Goal: Task Accomplishment & Management: Use online tool/utility

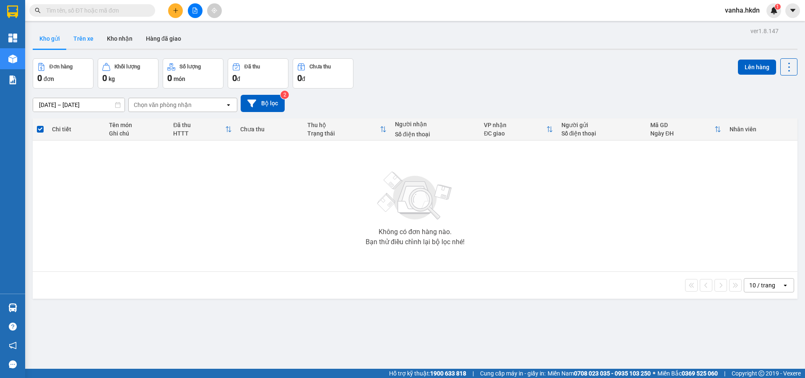
click at [83, 39] on button "Trên xe" at bounding box center [84, 39] width 34 height 20
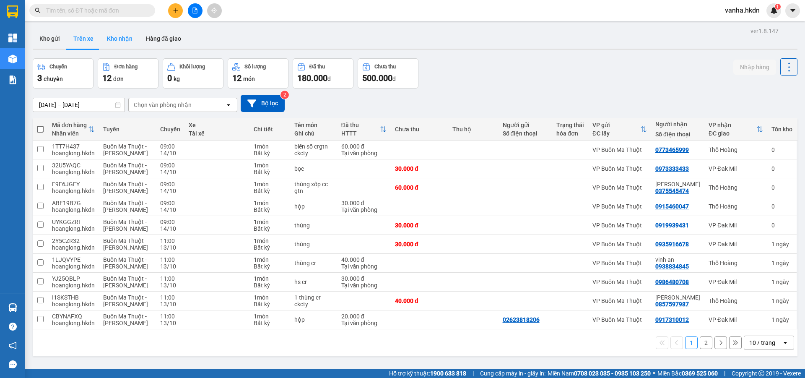
click at [117, 40] on button "Kho nhận" at bounding box center [119, 39] width 39 height 20
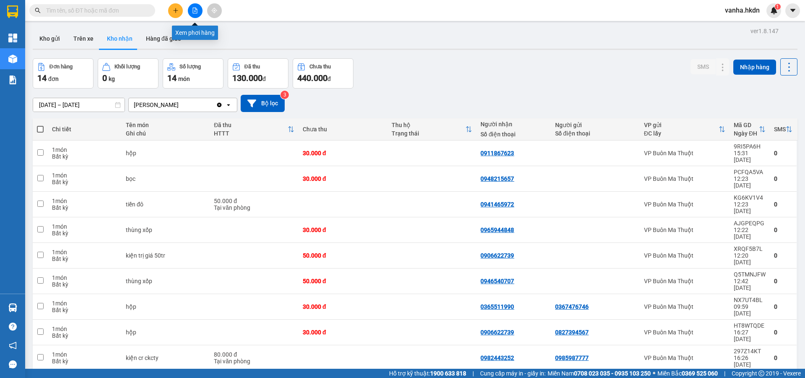
click at [194, 10] on icon "file-add" at bounding box center [195, 11] width 6 height 6
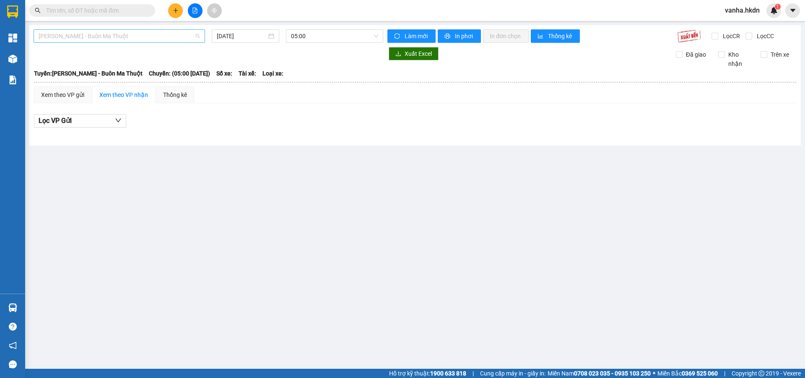
click at [180, 39] on span "[PERSON_NAME] - Buôn Ma Thuột" at bounding box center [119, 36] width 161 height 13
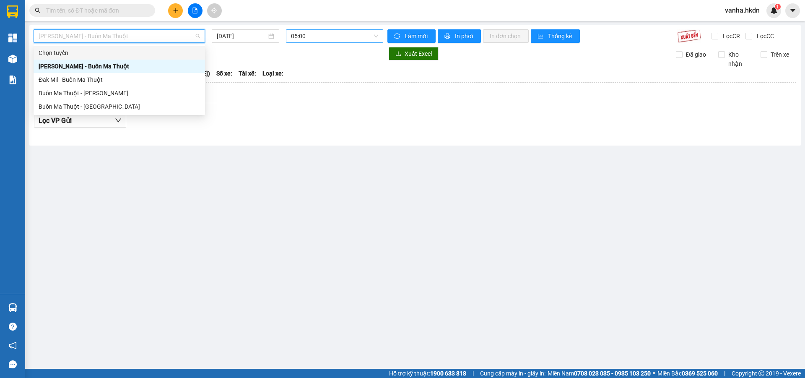
click at [320, 34] on span "05:00" at bounding box center [334, 36] width 87 height 13
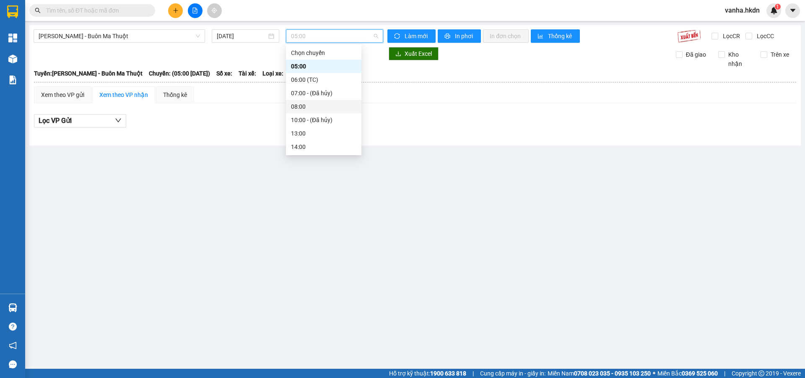
click at [302, 105] on div "08:00" at bounding box center [323, 106] width 65 height 9
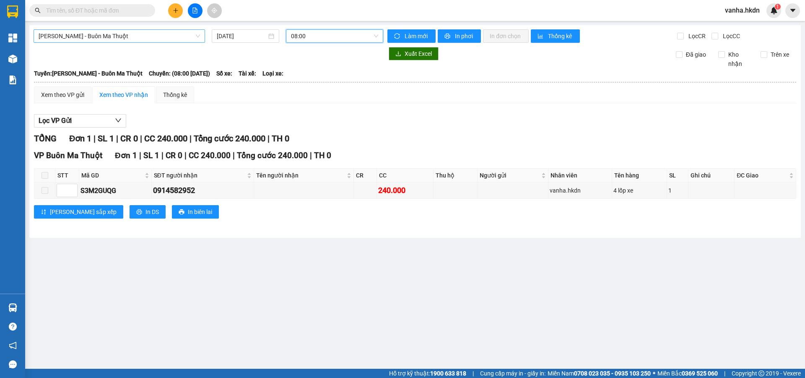
click at [173, 34] on span "[PERSON_NAME] - Buôn Ma Thuột" at bounding box center [119, 36] width 161 height 13
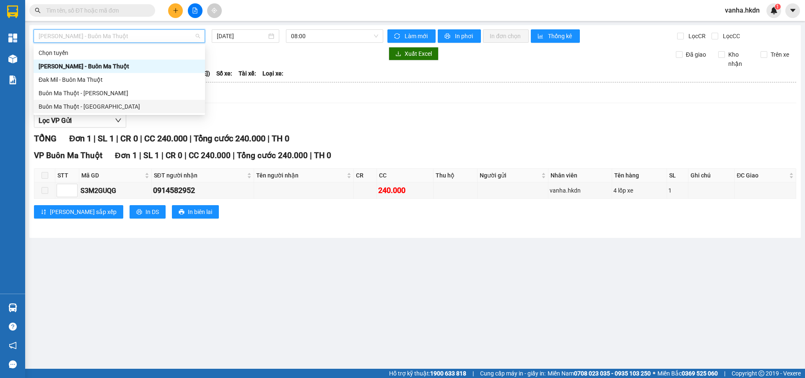
click at [106, 105] on div "Buôn Ma Thuột - [GEOGRAPHIC_DATA]" at bounding box center [119, 106] width 161 height 9
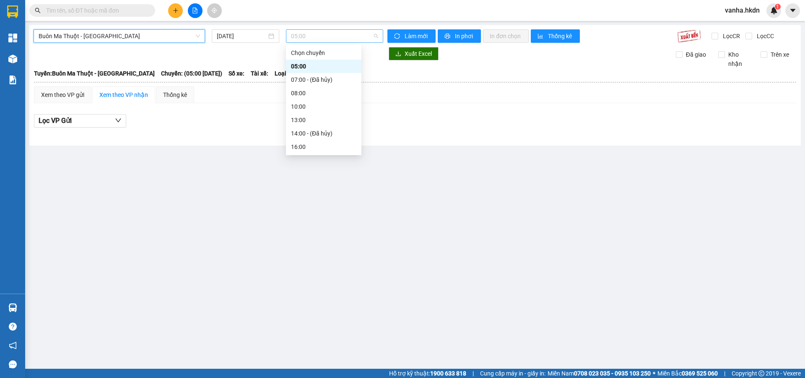
click at [315, 38] on span "05:00" at bounding box center [334, 36] width 87 height 13
click at [294, 95] on div "08:00" at bounding box center [323, 92] width 65 height 9
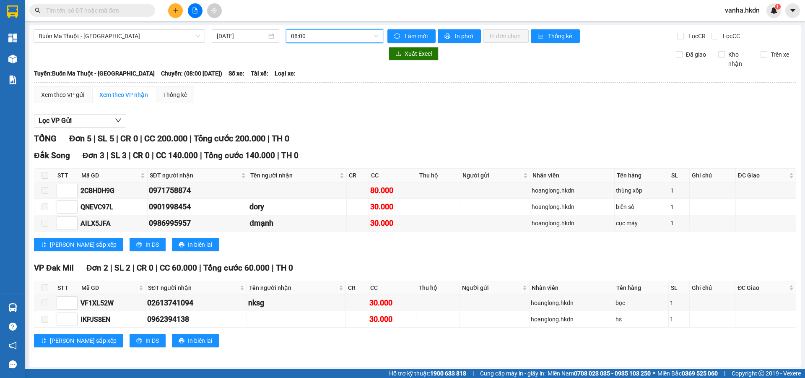
scroll to position [2, 0]
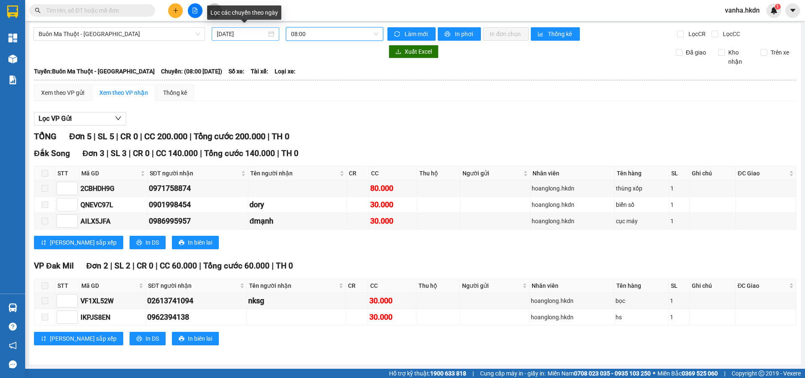
click at [255, 34] on input "[DATE]" at bounding box center [242, 33] width 50 height 9
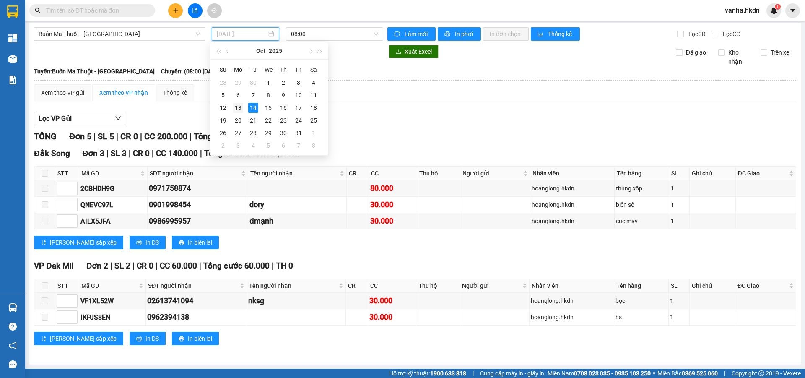
click at [239, 107] on div "13" at bounding box center [238, 108] width 10 height 10
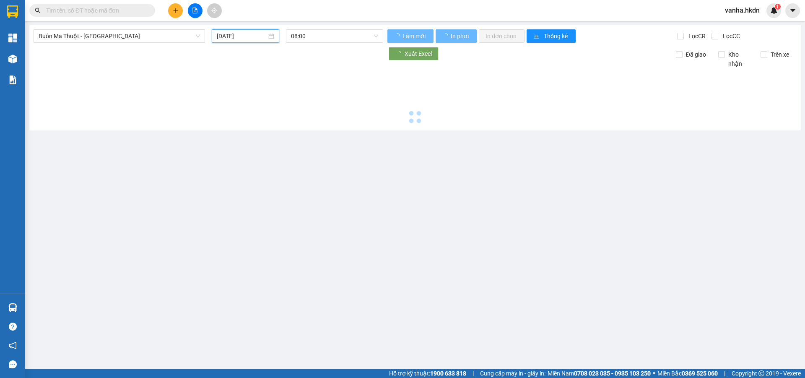
type input "[DATE]"
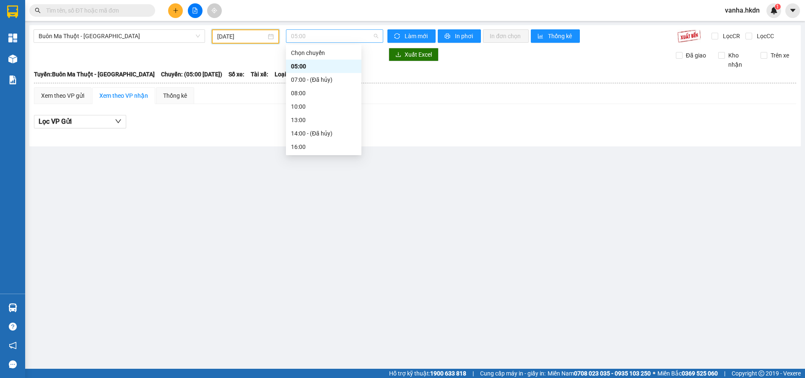
click at [330, 34] on span "05:00" at bounding box center [334, 36] width 87 height 13
click at [301, 147] on div "16:00" at bounding box center [323, 146] width 65 height 9
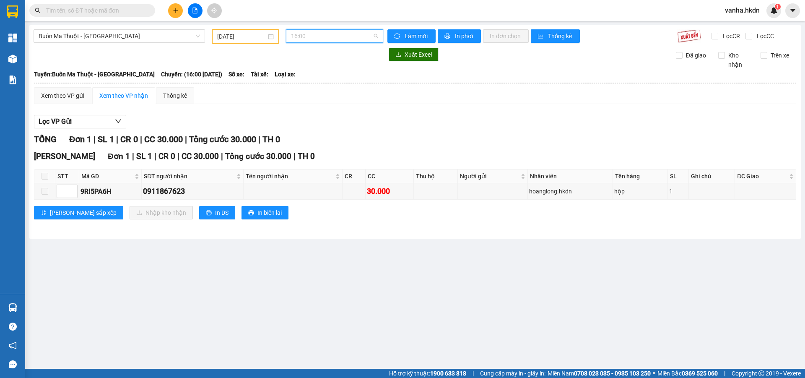
click at [330, 42] on div "16:00" at bounding box center [334, 35] width 97 height 13
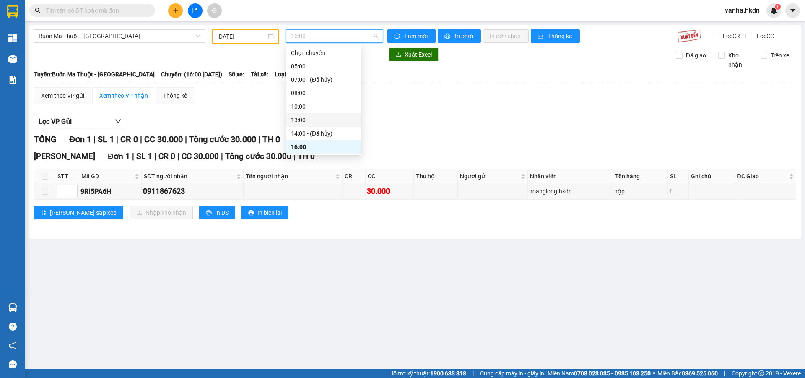
scroll to position [13, 0]
click at [301, 148] on div "17:00" at bounding box center [323, 146] width 65 height 9
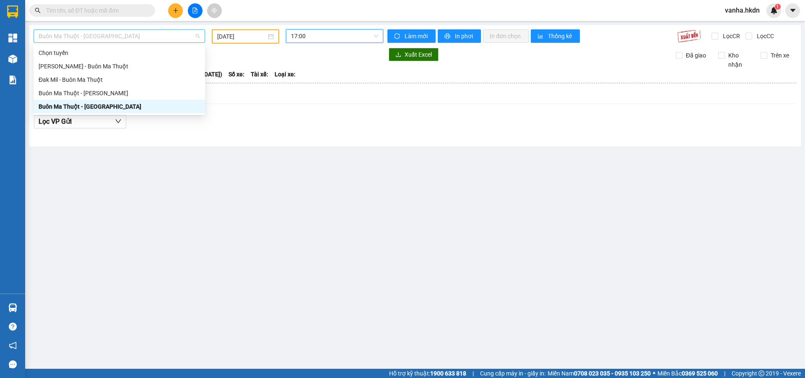
click at [162, 41] on span "Buôn Ma Thuột - [GEOGRAPHIC_DATA]" at bounding box center [119, 36] width 161 height 13
click at [74, 80] on div "Đak Mil - Buôn Ma Thuột" at bounding box center [119, 79] width 161 height 9
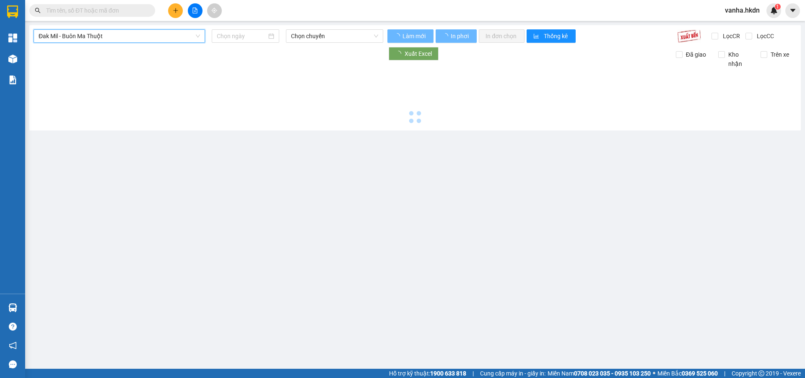
type input "[DATE]"
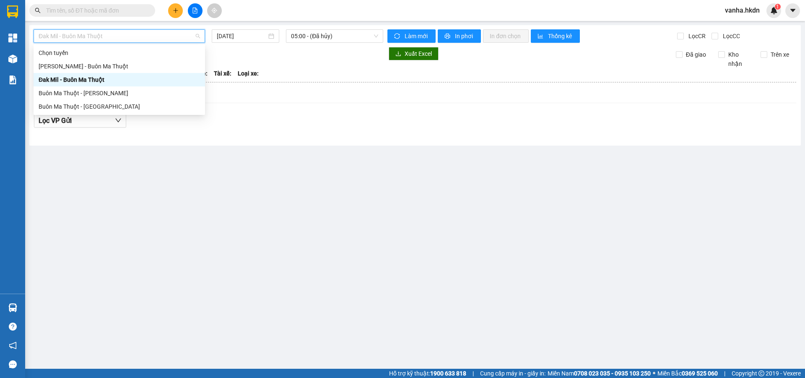
click at [142, 36] on span "Đak Mil - Buôn Ma Thuột" at bounding box center [119, 36] width 161 height 13
click at [98, 94] on div "Buôn Ma Thuột - [PERSON_NAME]" at bounding box center [119, 92] width 161 height 9
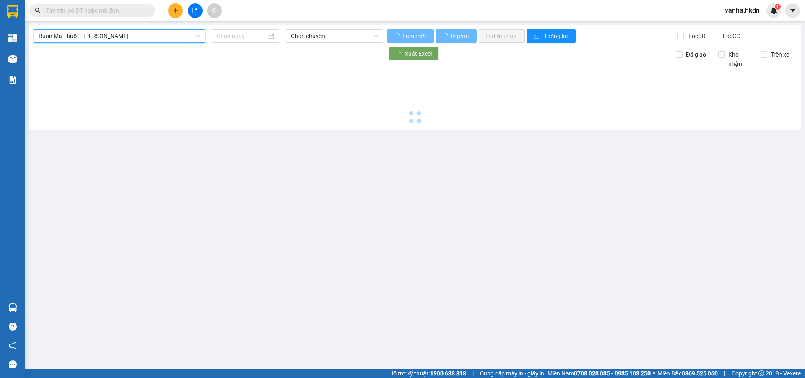
type input "[DATE]"
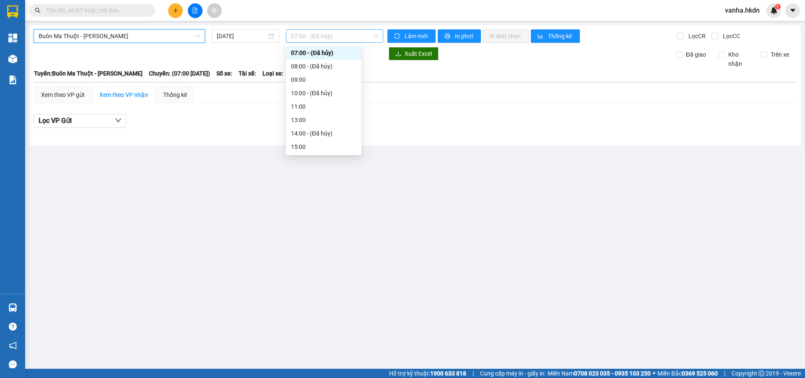
click at [353, 37] on span "07:00 - (Đã hủy)" at bounding box center [334, 36] width 87 height 13
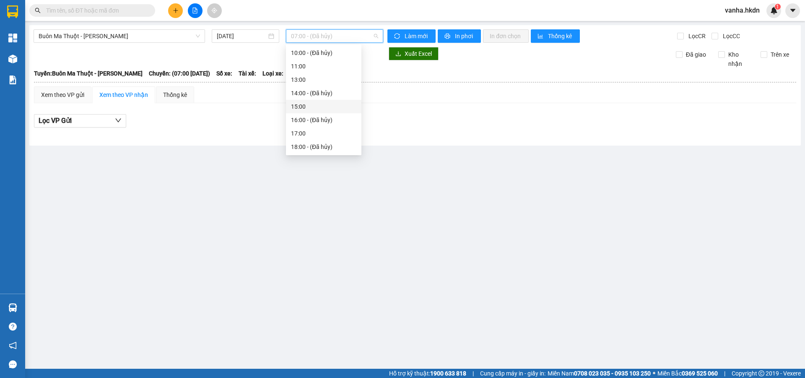
click at [300, 107] on div "15:00" at bounding box center [323, 106] width 65 height 9
click at [330, 40] on span "15:00" at bounding box center [334, 36] width 87 height 13
click at [295, 135] on div "17:00" at bounding box center [323, 133] width 65 height 9
